Goal: Information Seeking & Learning: Learn about a topic

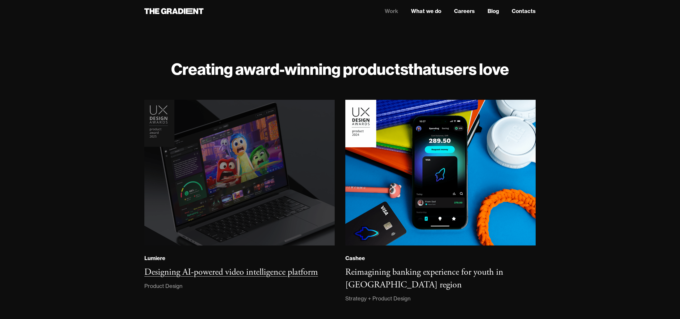
click at [300, 163] on img at bounding box center [239, 173] width 194 height 149
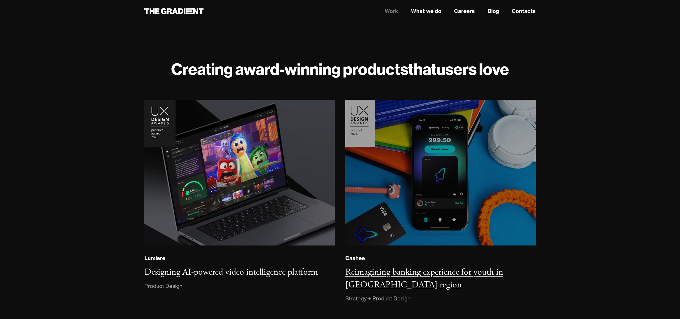
click at [430, 174] on img at bounding box center [440, 173] width 194 height 149
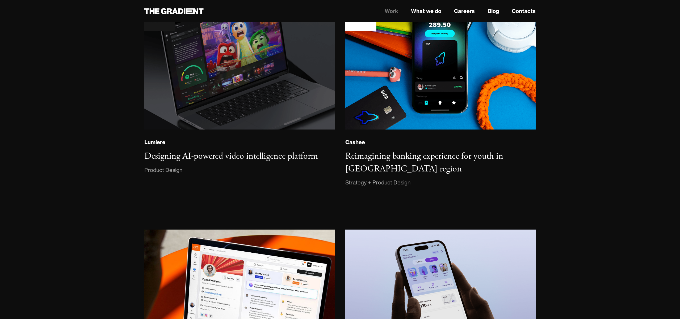
scroll to position [225, 0]
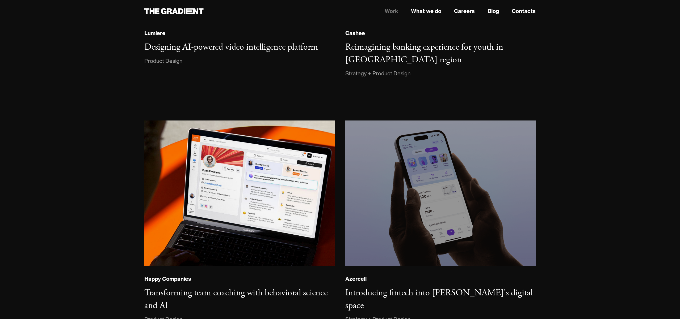
click at [436, 196] on img at bounding box center [440, 193] width 194 height 149
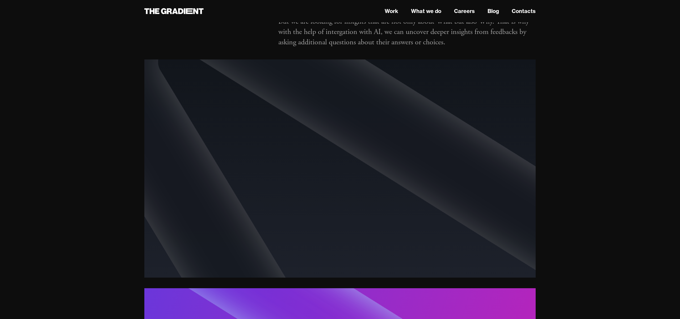
scroll to position [1606, 0]
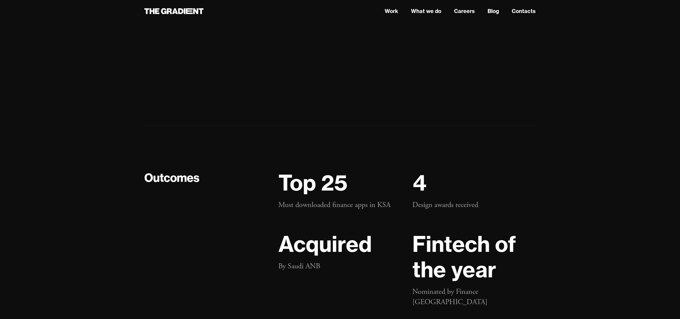
scroll to position [10432, 0]
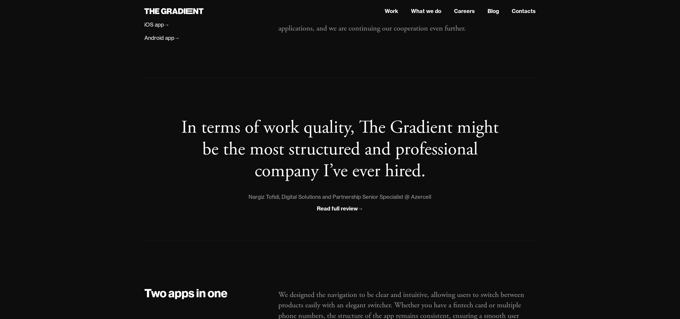
scroll to position [450, 0]
